Goal: Find specific page/section: Find specific page/section

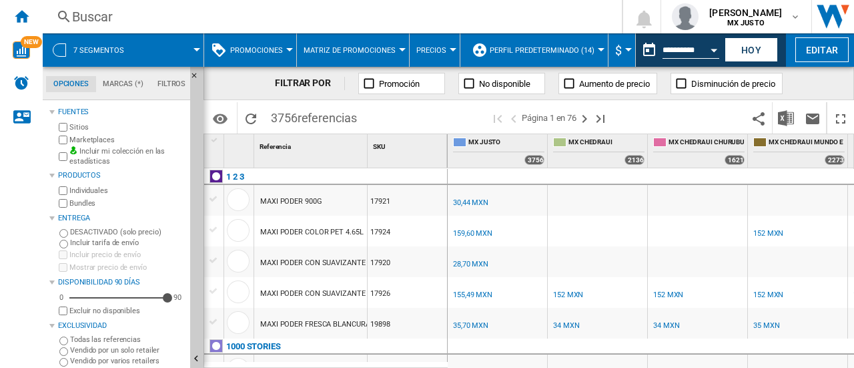
click at [123, 19] on div "Buscar" at bounding box center [329, 16] width 515 height 19
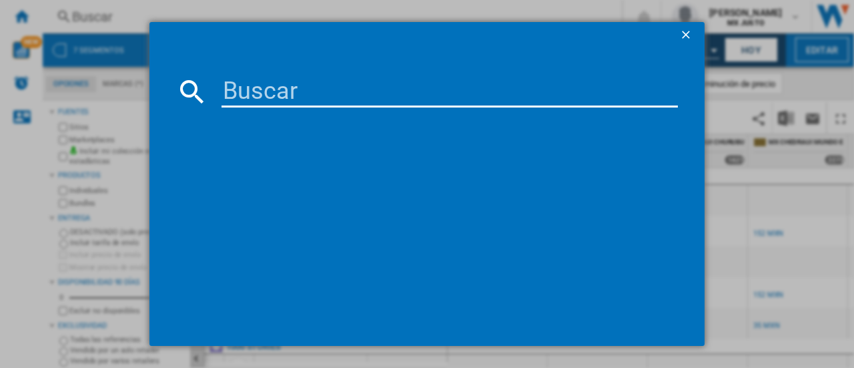
click at [254, 89] on input at bounding box center [449, 91] width 456 height 32
paste input "21863"
type input "21863"
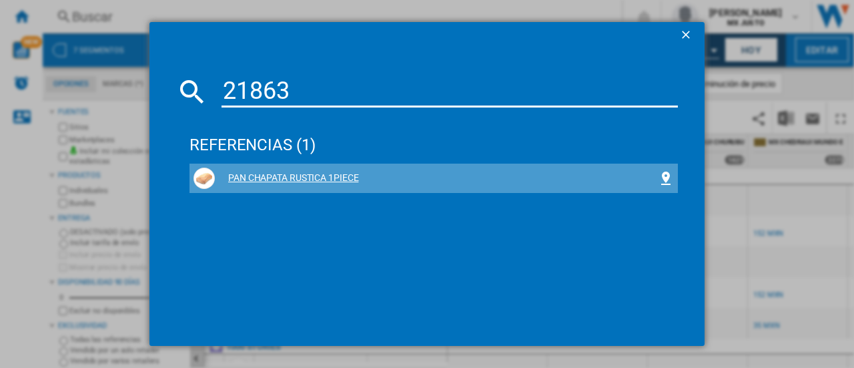
click at [331, 171] on div "PAN CHAPATA RUSTICA 1PIECE" at bounding box center [436, 177] width 443 height 13
